Goal: Information Seeking & Learning: Stay updated

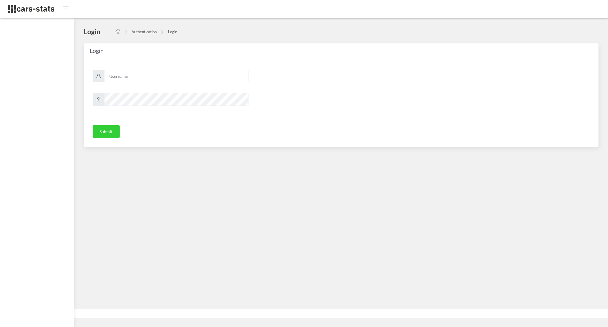
scroll to position [6, 6]
type input "awt"
click at [105, 134] on button "Submit" at bounding box center [106, 131] width 27 height 13
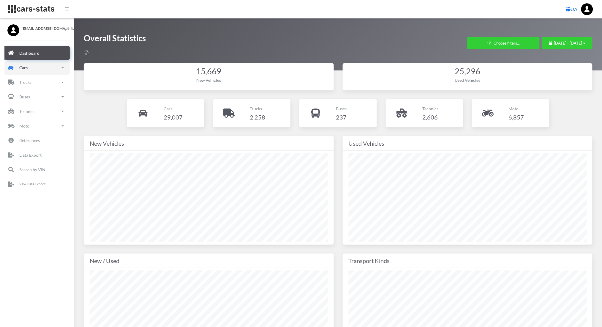
click at [25, 67] on p "Cars" at bounding box center [23, 67] width 8 height 7
click at [22, 97] on p "New" at bounding box center [20, 100] width 9 height 7
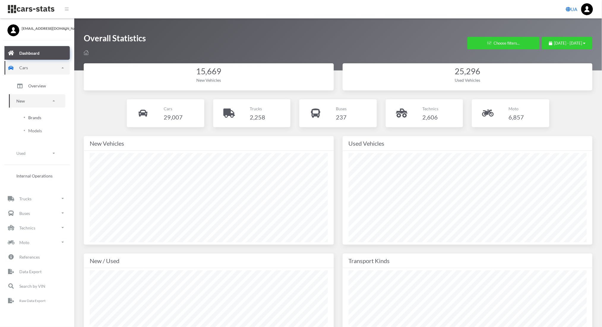
click at [38, 117] on span "Brands" at bounding box center [34, 117] width 13 height 6
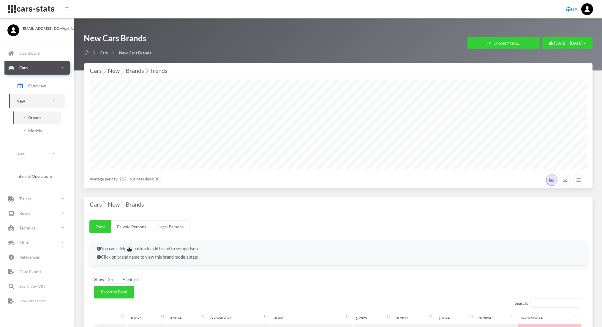
select select "25"
click at [554, 41] on span "July 16, 2025 - August 15, 2025" at bounding box center [568, 43] width 28 height 5
click at [552, 82] on li "This Month" at bounding box center [565, 80] width 42 height 9
select select "25"
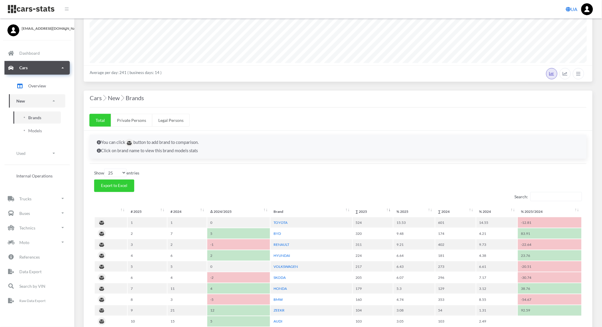
scroll to position [108, 0]
